Goal: Information Seeking & Learning: Learn about a topic

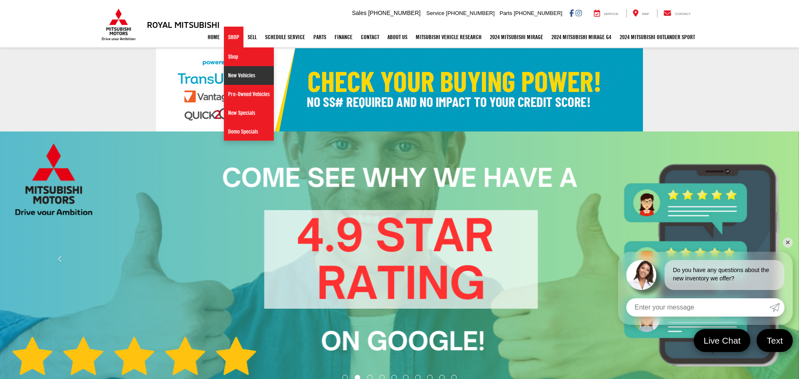
click at [227, 78] on link "New Vehicles" at bounding box center [249, 75] width 50 height 19
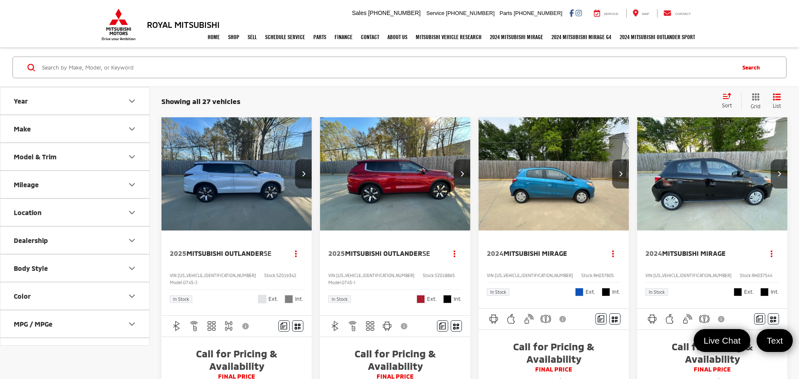
click at [106, 158] on button "Model & Trim" at bounding box center [75, 156] width 150 height 27
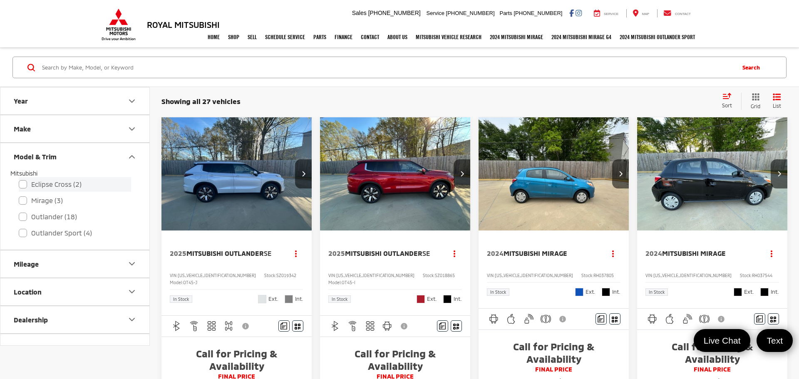
click at [23, 186] on label "Eclipse Cross (2)" at bounding box center [75, 184] width 112 height 15
click at [19, 179] on input "Eclipse Cross (2)" at bounding box center [19, 179] width 0 height 0
checkbox input "true"
checkbox input "false"
